Goal: Task Accomplishment & Management: Manage account settings

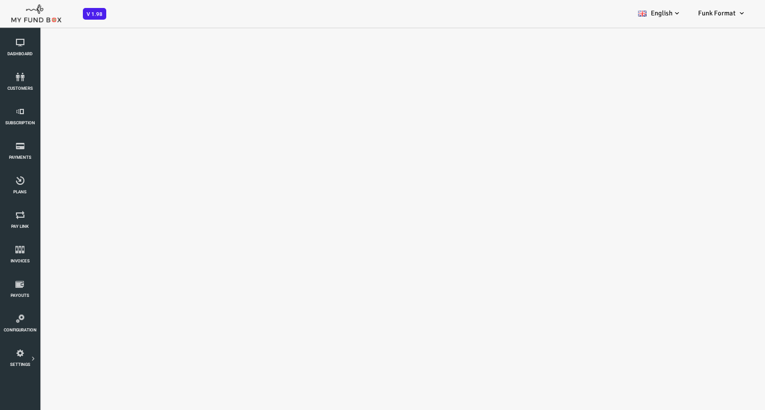
select select "100"
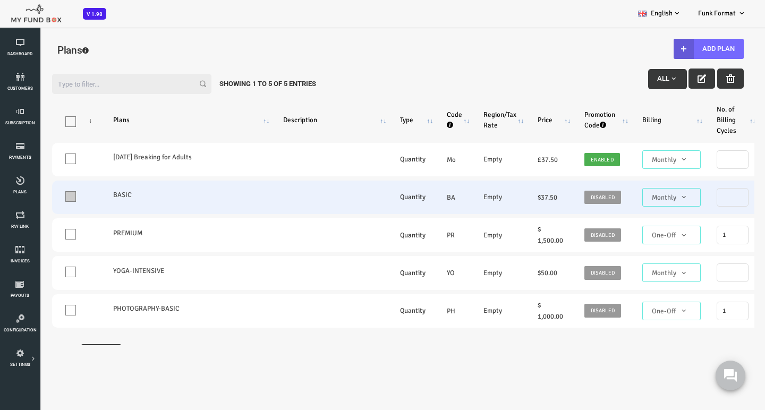
click at [40, 196] on span at bounding box center [40, 196] width 11 height 11
click at [53, 199] on input "One" at bounding box center [53, 199] width 0 height 0
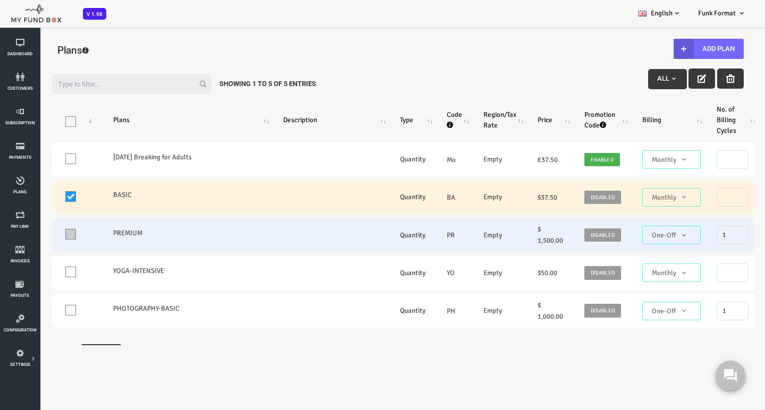
click at [38, 235] on span at bounding box center [40, 234] width 11 height 11
click at [53, 236] on input "One" at bounding box center [53, 236] width 0 height 0
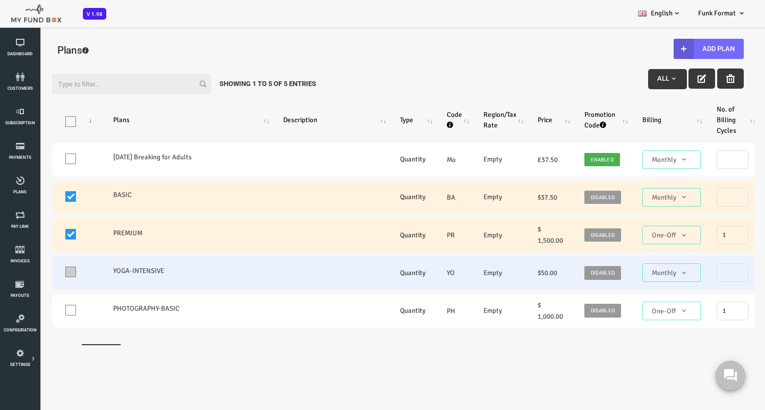
click at [40, 276] on span at bounding box center [40, 272] width 11 height 11
click at [53, 275] on input "One" at bounding box center [53, 275] width 0 height 0
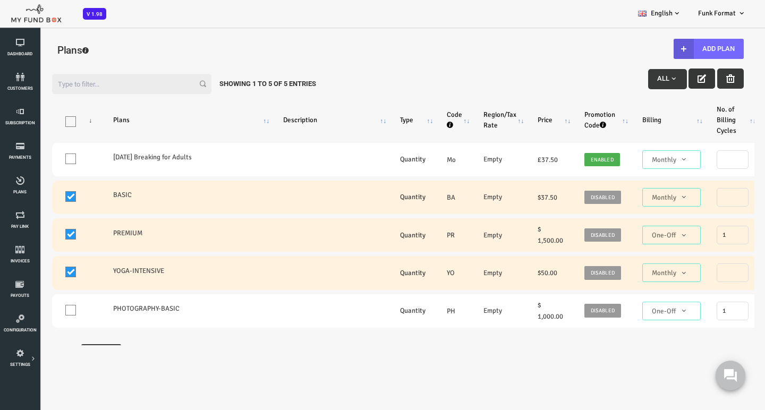
scroll to position [2, 0]
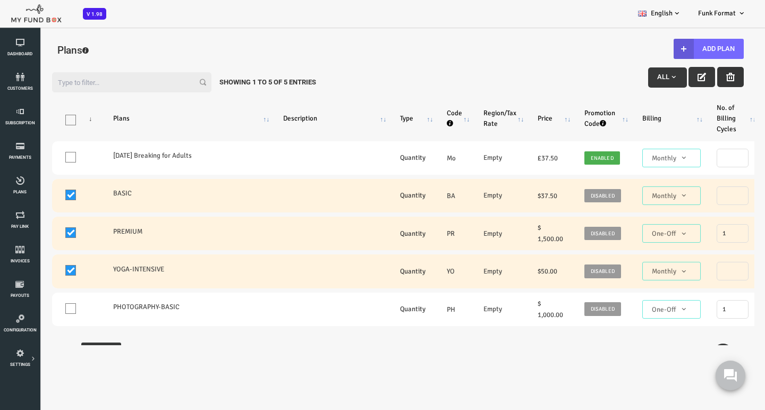
click at [696, 75] on icon "button" at bounding box center [700, 77] width 9 height 9
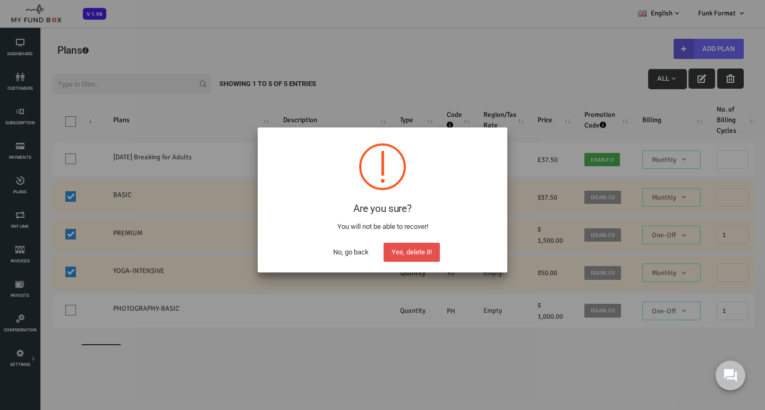
click at [421, 254] on button "Yes, delete it!" at bounding box center [412, 252] width 56 height 19
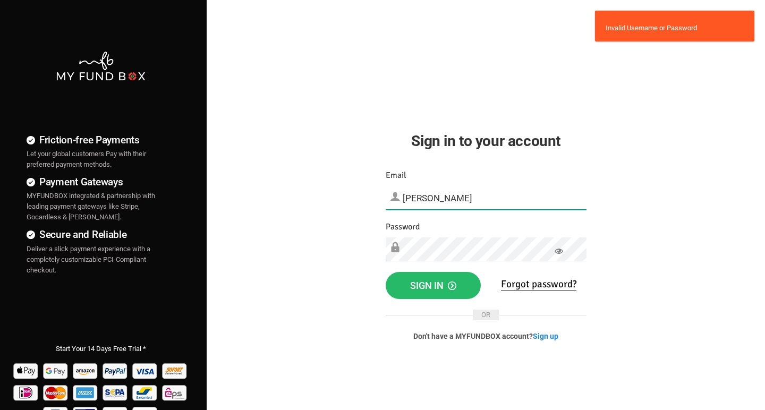
click at [424, 197] on input "[PERSON_NAME]" at bounding box center [486, 198] width 201 height 23
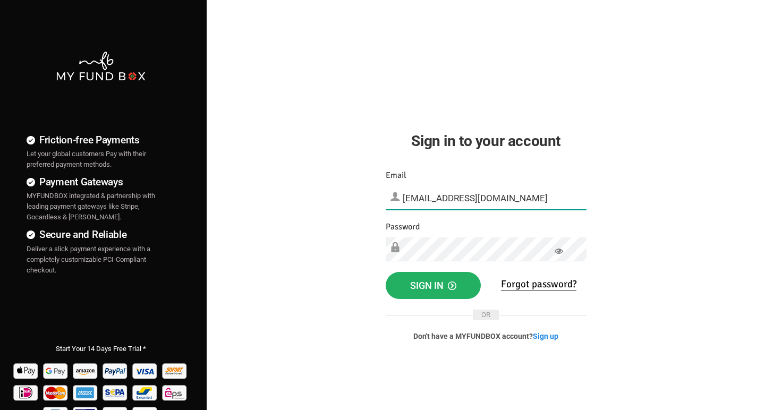
type input "[EMAIL_ADDRESS][DOMAIN_NAME]"
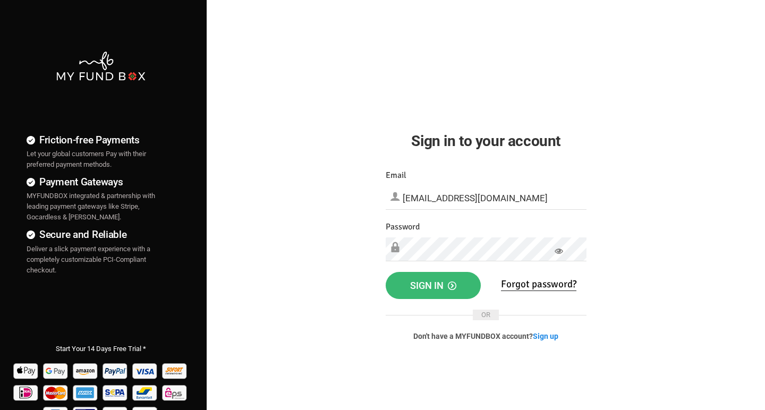
click at [434, 289] on span "Sign in" at bounding box center [433, 285] width 46 height 11
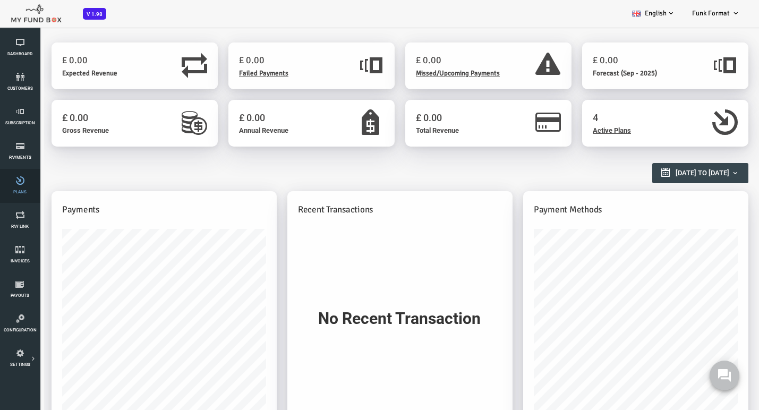
click at [21, 179] on icon at bounding box center [19, 180] width 33 height 9
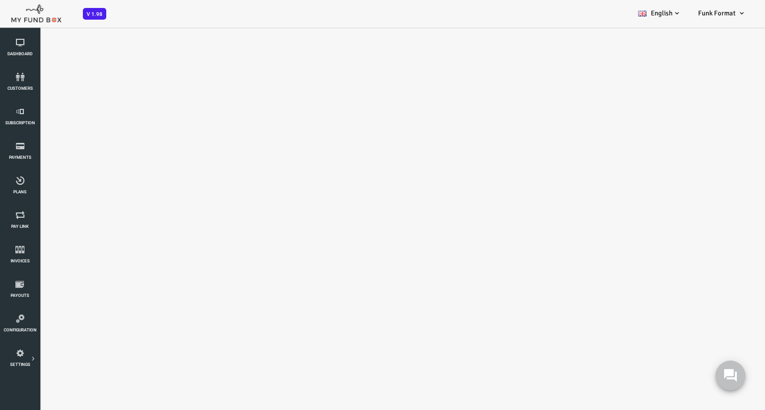
select select "100"
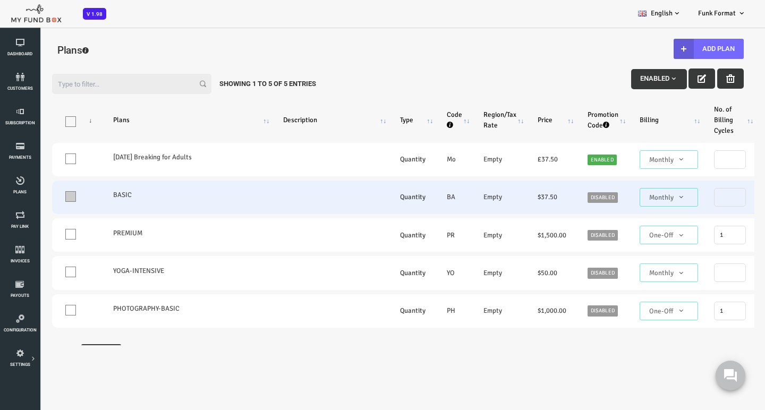
click at [44, 198] on span at bounding box center [40, 196] width 11 height 11
click at [53, 199] on input "One" at bounding box center [53, 199] width 0 height 0
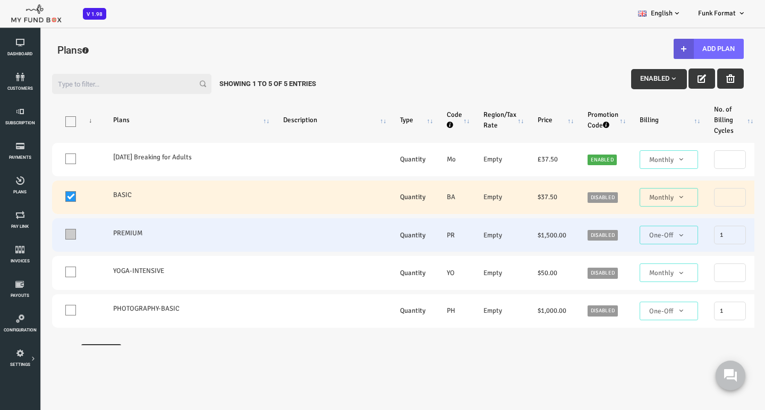
click at [39, 240] on span at bounding box center [40, 234] width 11 height 11
click at [53, 236] on input "One" at bounding box center [53, 236] width 0 height 0
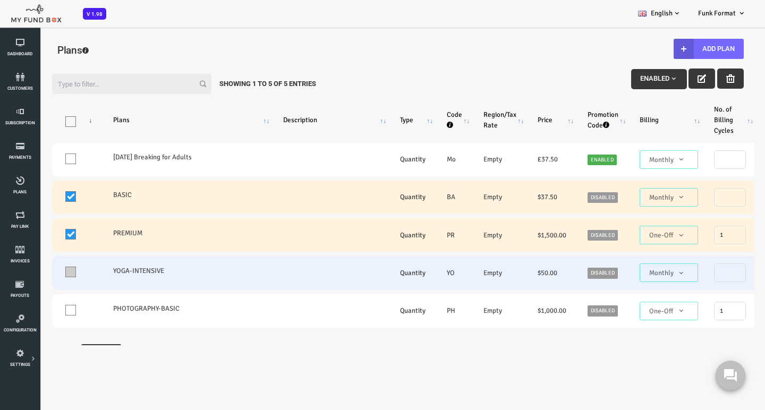
click at [38, 272] on span at bounding box center [40, 272] width 11 height 11
click at [53, 275] on input "One" at bounding box center [53, 275] width 0 height 0
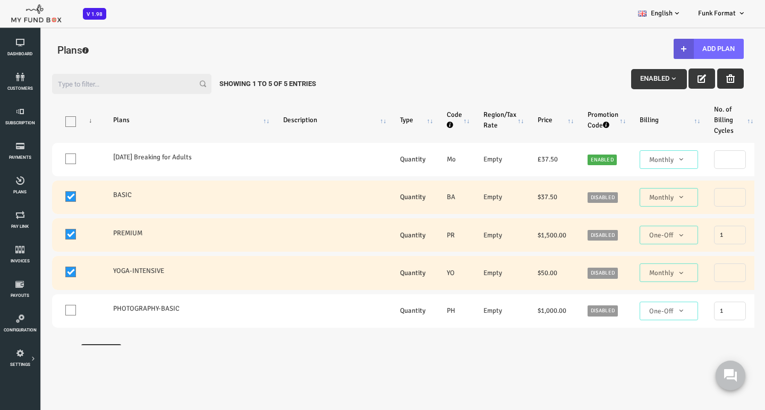
click at [696, 79] on icon "button" at bounding box center [700, 78] width 9 height 9
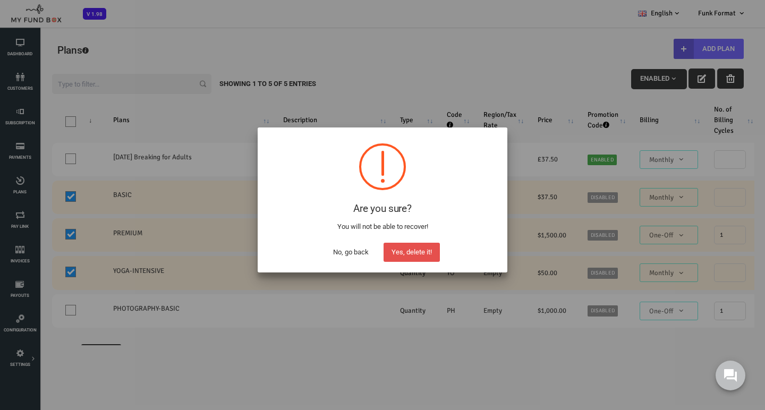
click at [418, 249] on button "Yes, delete it!" at bounding box center [412, 252] width 56 height 19
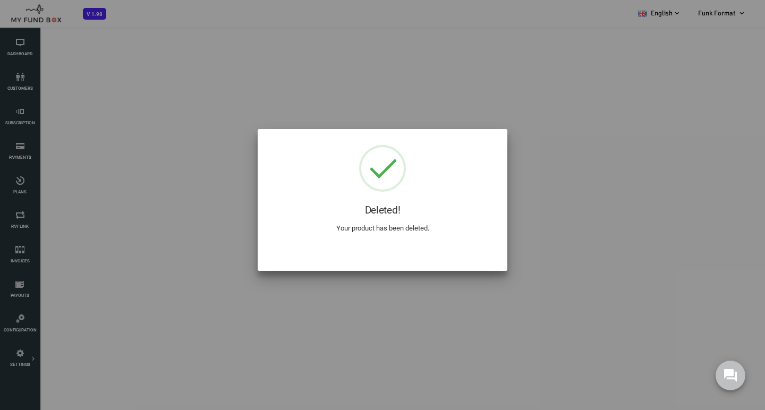
select select "100"
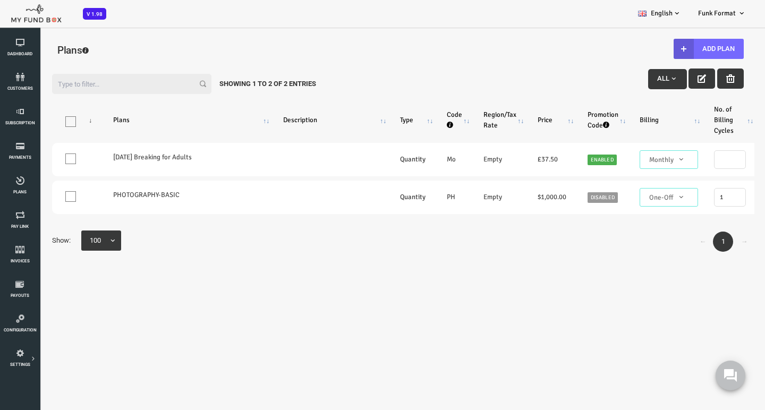
click at [292, 48] on h4 "Plans" at bounding box center [367, 50] width 681 height 15
click at [0, 0] on link "Payment Gateway" at bounding box center [0, 0] width 0 height 0
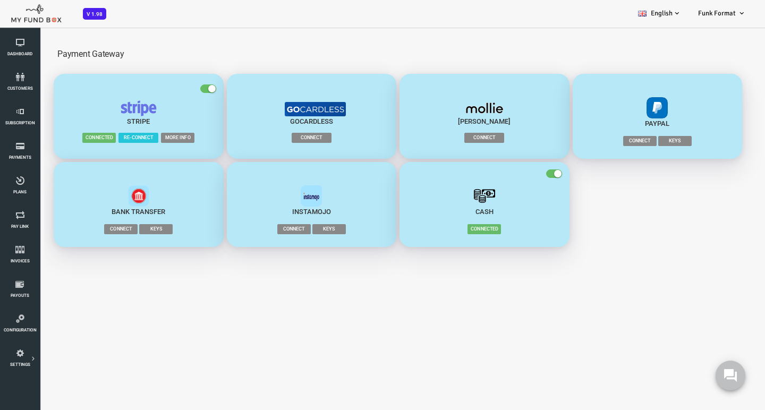
click at [278, 137] on span "Connect" at bounding box center [281, 138] width 40 height 10
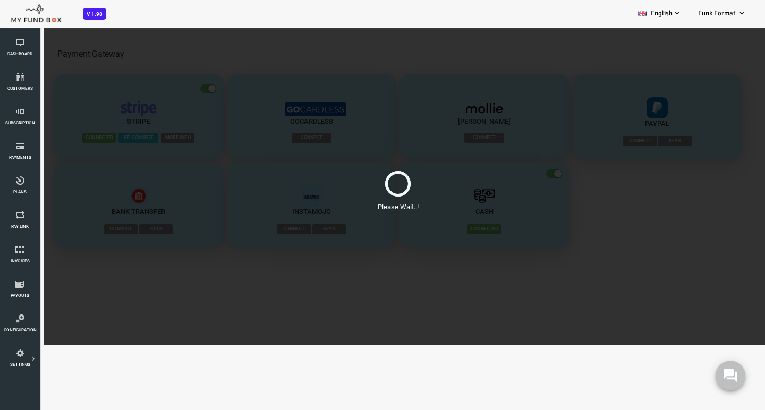
click at [209, 95] on div "Please Wait..!" at bounding box center [367, 186] width 734 height 319
click at [20, 255] on link "Invoices" at bounding box center [19, 255] width 33 height 34
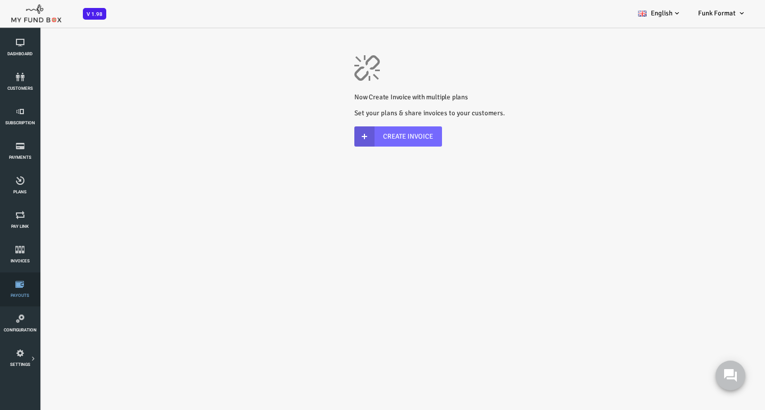
click at [21, 289] on link "Payouts" at bounding box center [19, 290] width 33 height 34
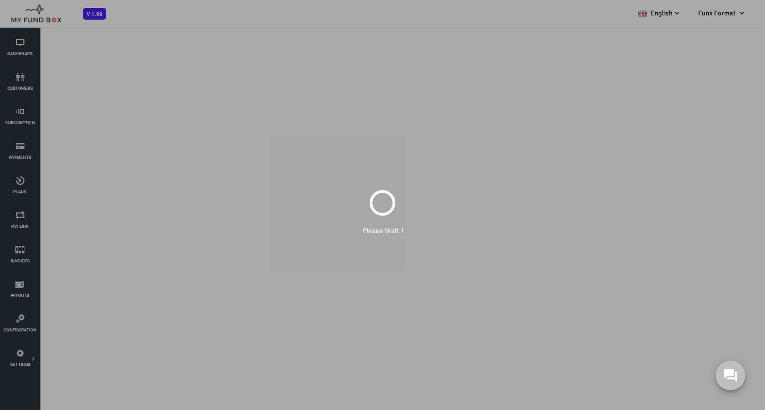
select select "100"
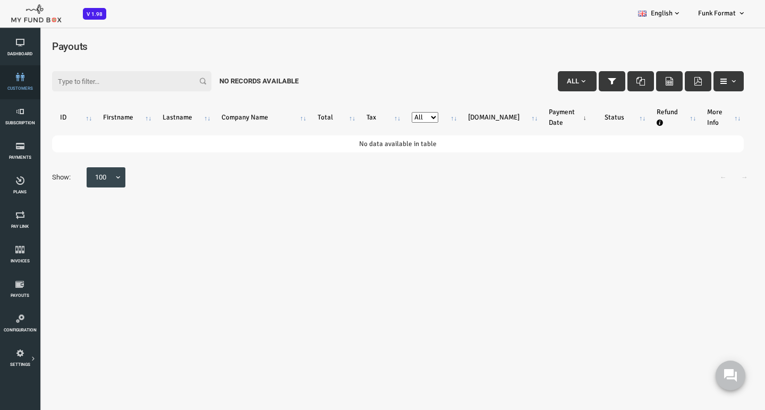
click at [21, 75] on icon at bounding box center [19, 77] width 33 height 9
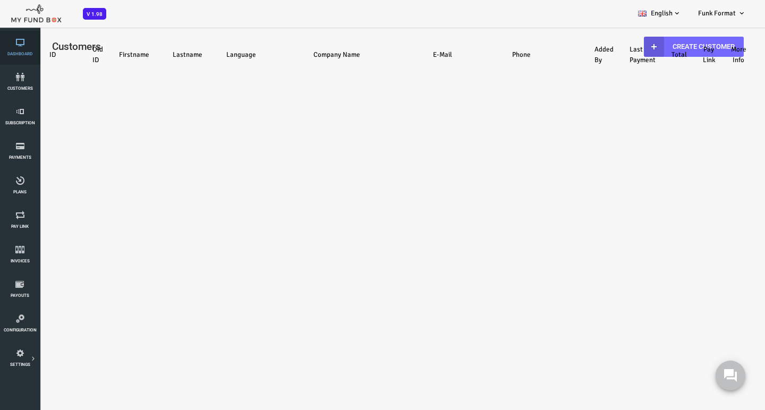
select select "100"
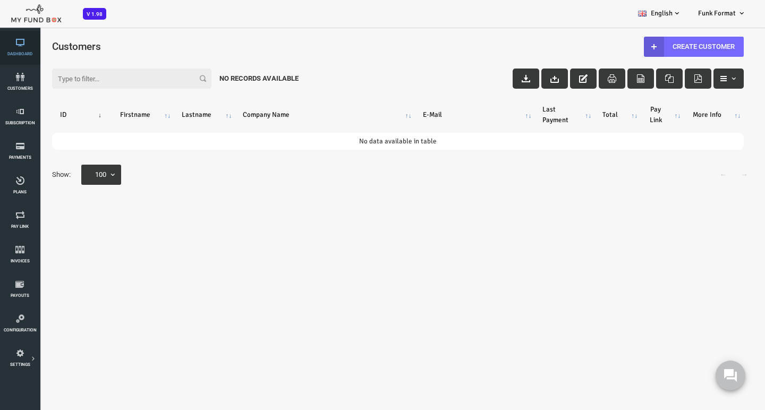
click at [22, 46] on icon at bounding box center [19, 42] width 33 height 9
